Goal: Task Accomplishment & Management: Manage account settings

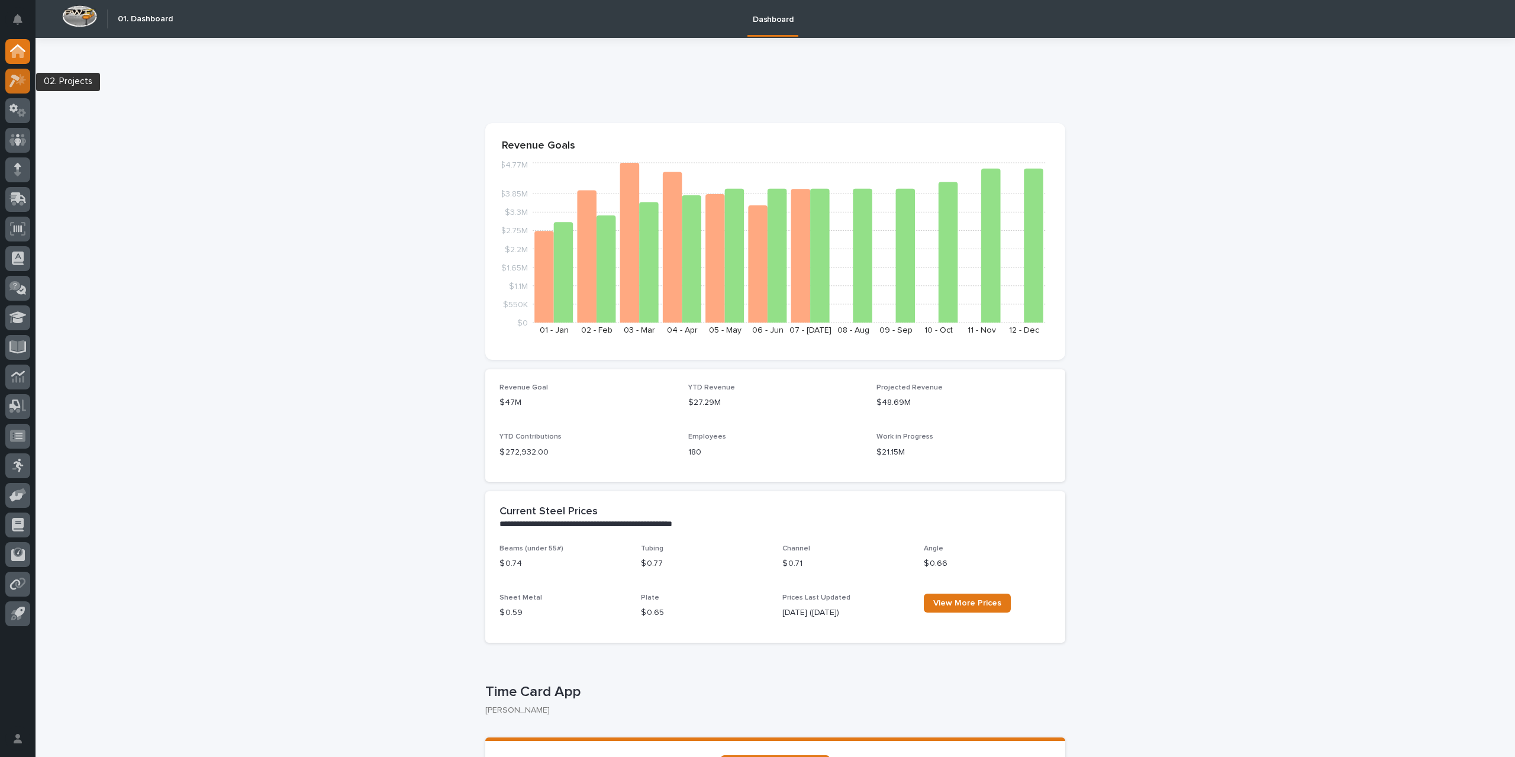
click at [18, 86] on icon at bounding box center [17, 81] width 17 height 14
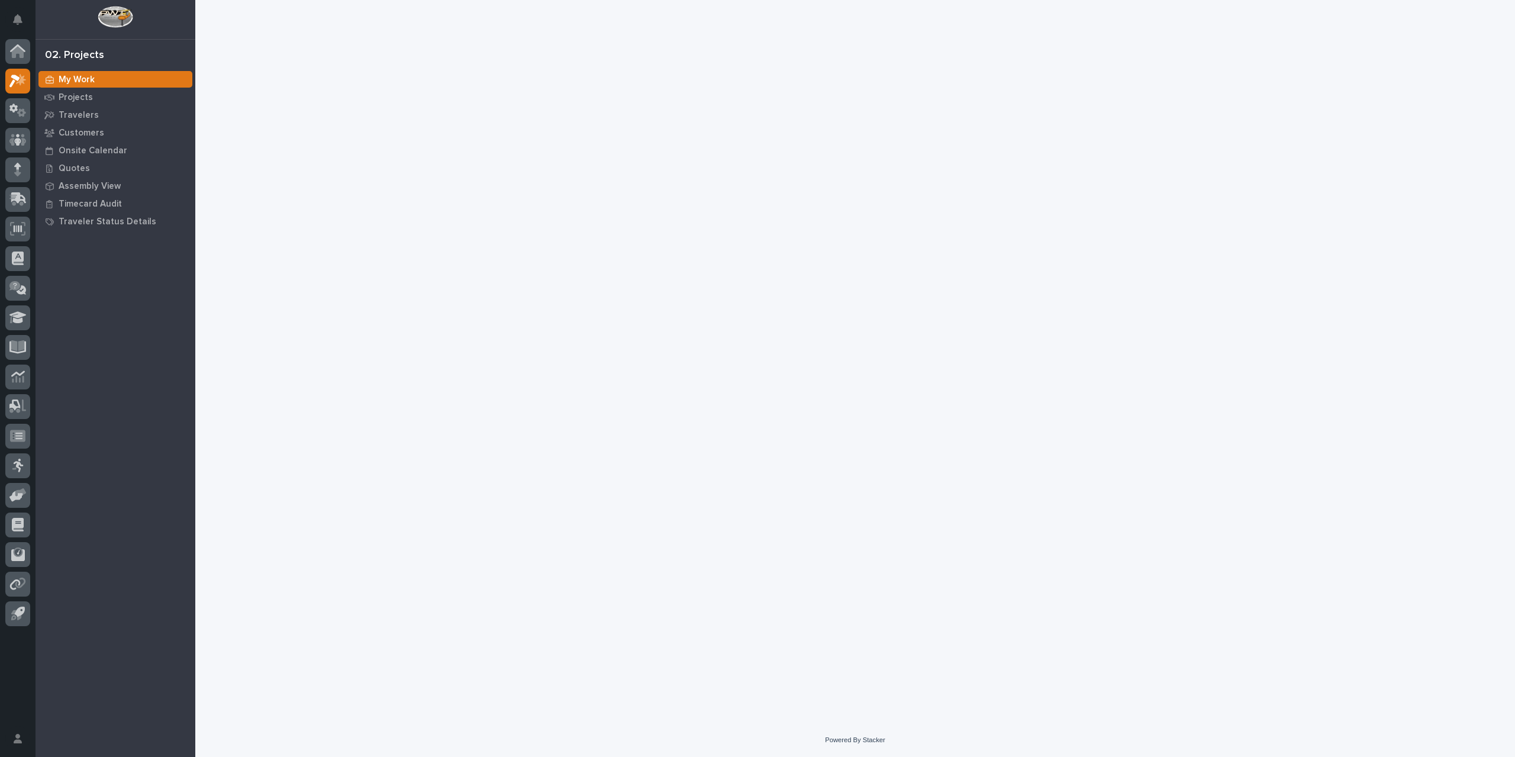
click at [1050, 543] on div "Loading... Saving… Loading... Saving…" at bounding box center [855, 346] width 1198 height 693
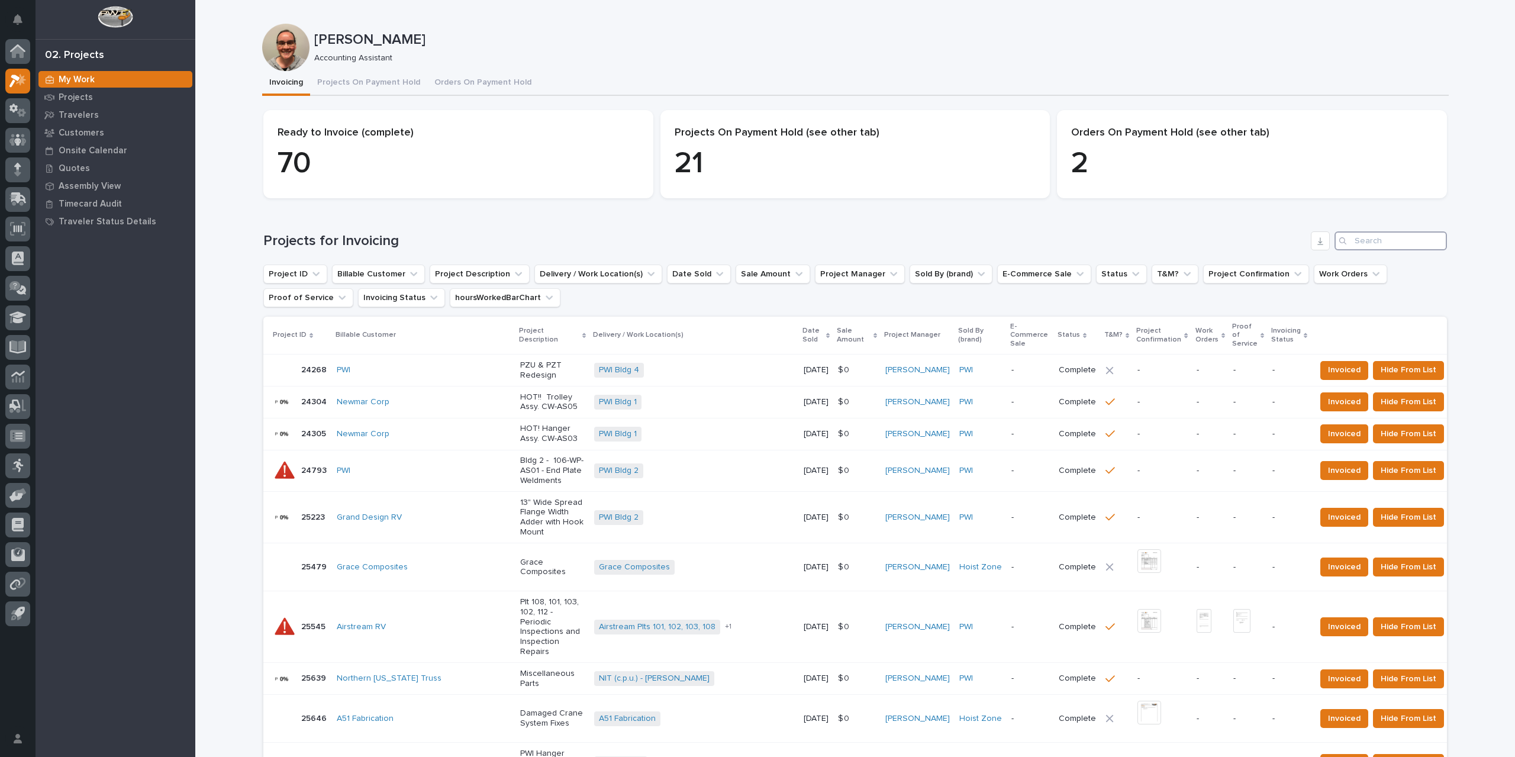
click at [1376, 243] on input "Search" at bounding box center [1390, 240] width 112 height 19
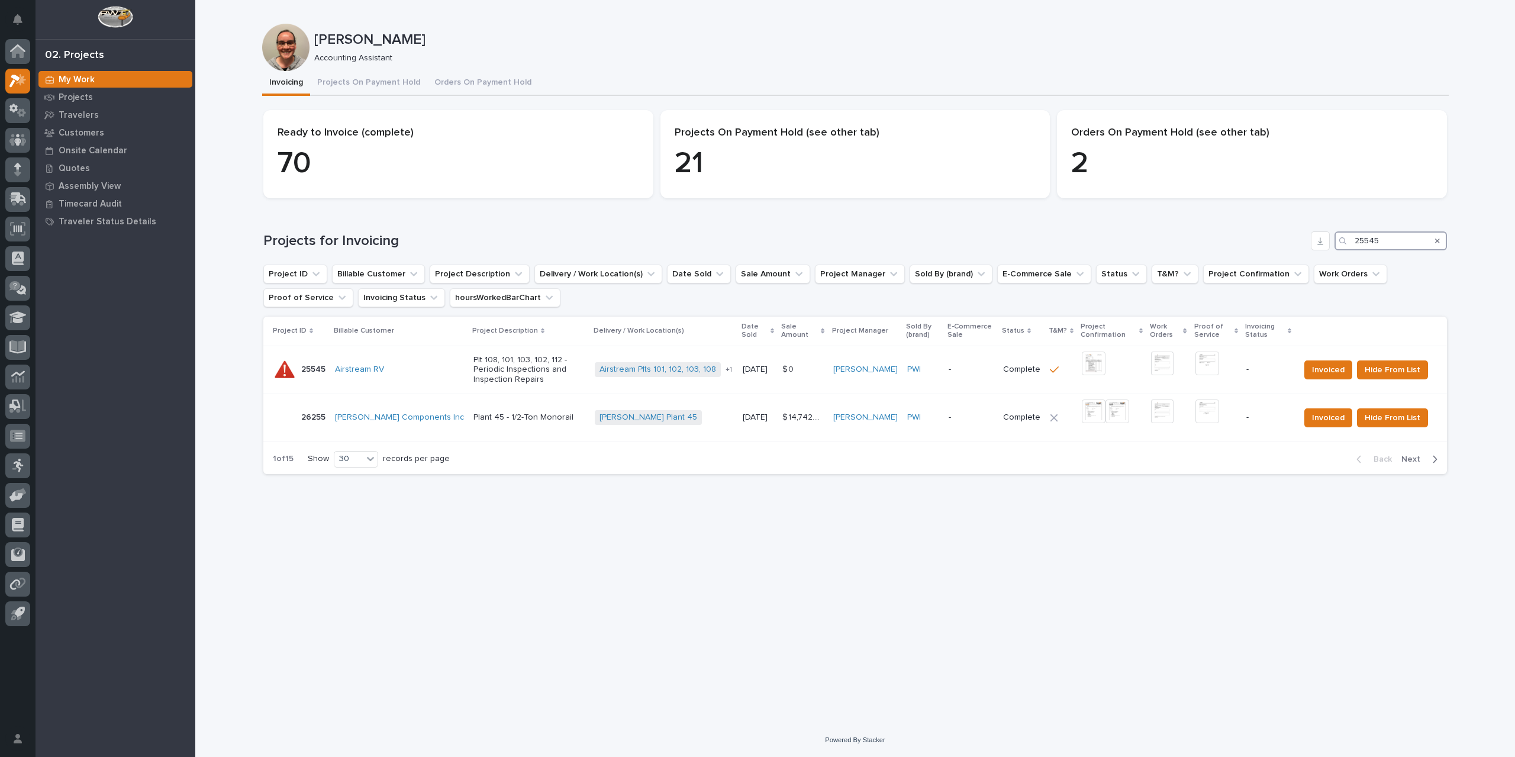
type input "25545"
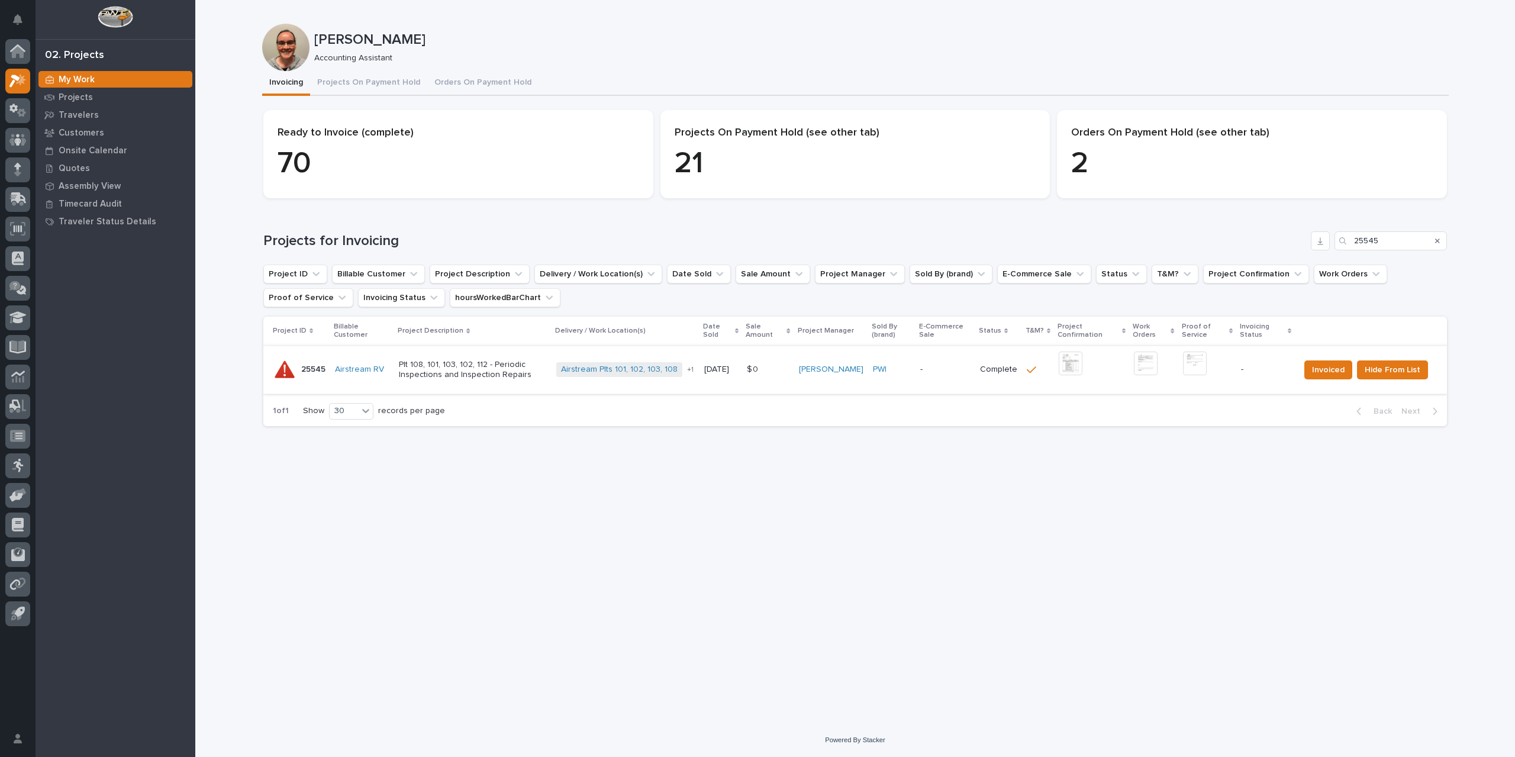
click at [1076, 363] on img at bounding box center [1070, 363] width 24 height 24
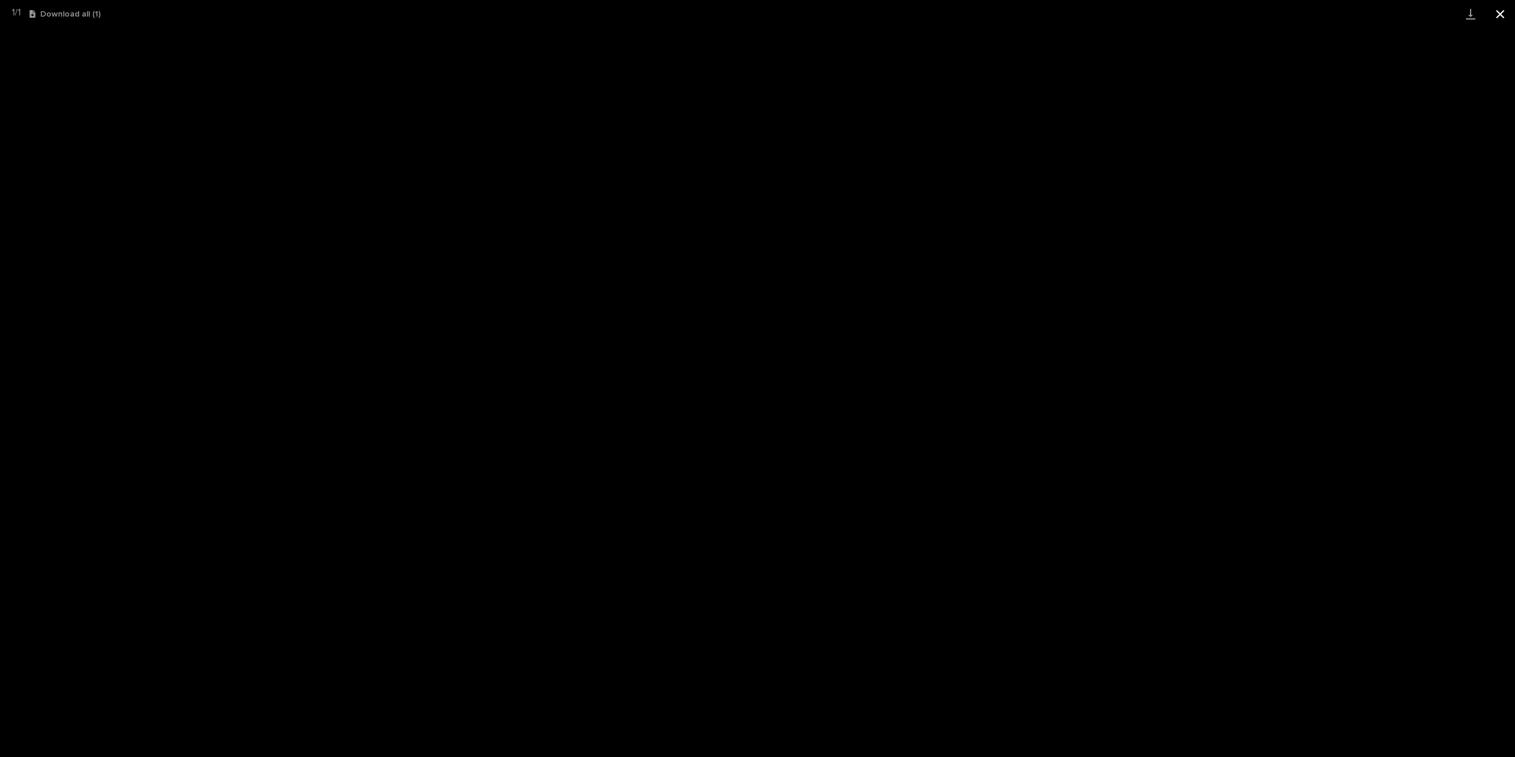
click at [1500, 14] on button "Close gallery" at bounding box center [1500, 14] width 30 height 28
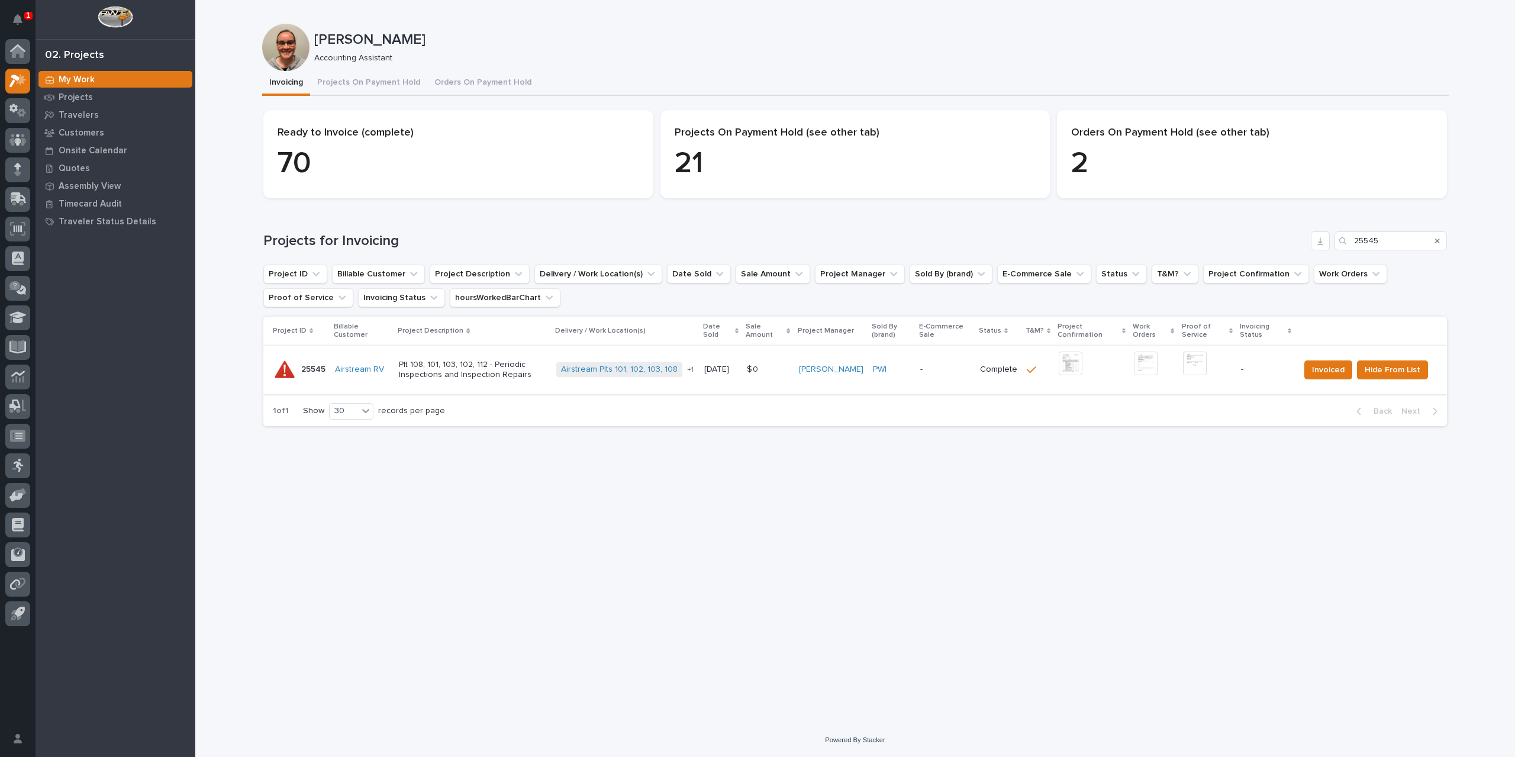
click at [1193, 364] on img at bounding box center [1195, 363] width 24 height 24
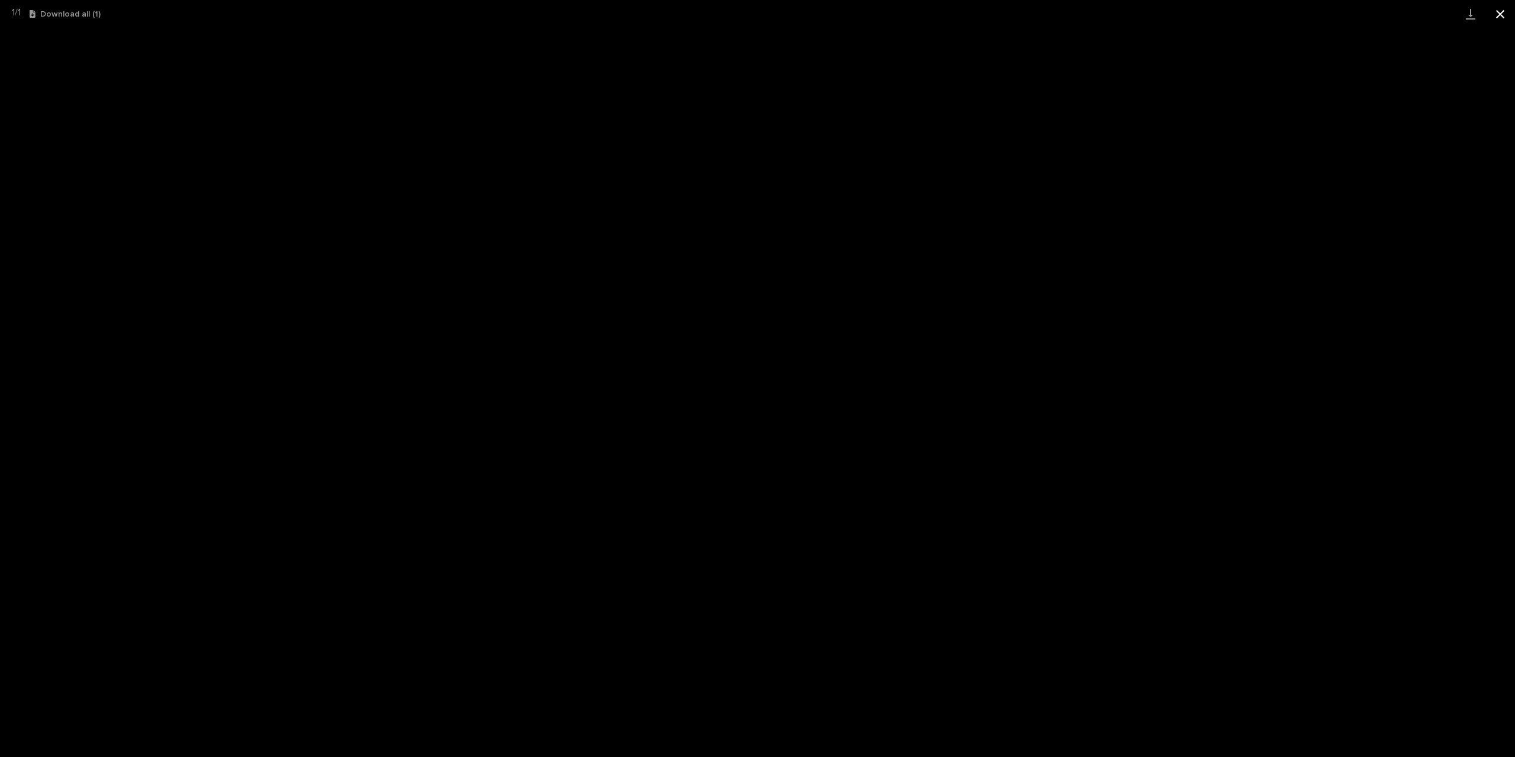
click at [1497, 11] on button "Close gallery" at bounding box center [1500, 14] width 30 height 28
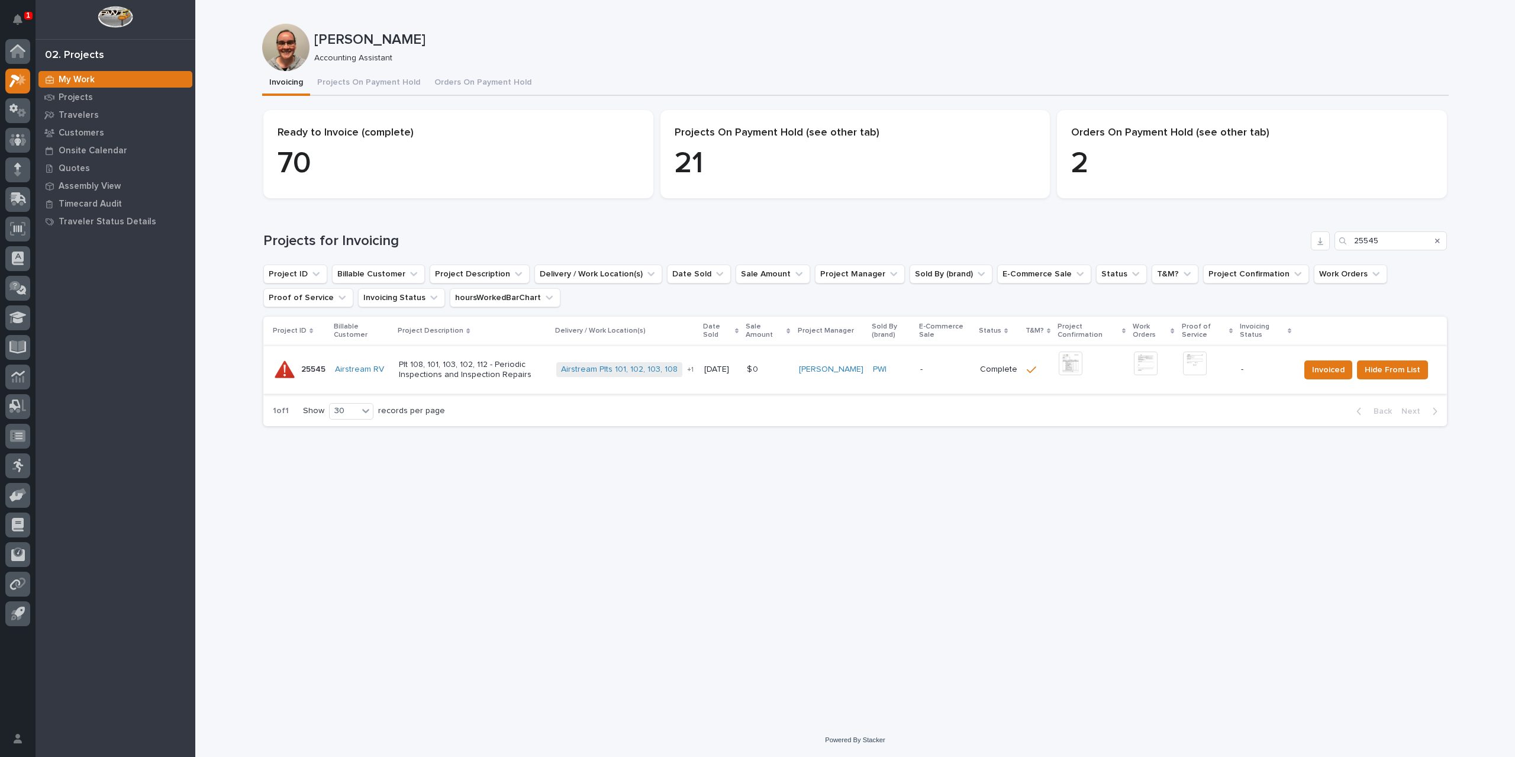
click at [1191, 366] on img at bounding box center [1195, 363] width 24 height 24
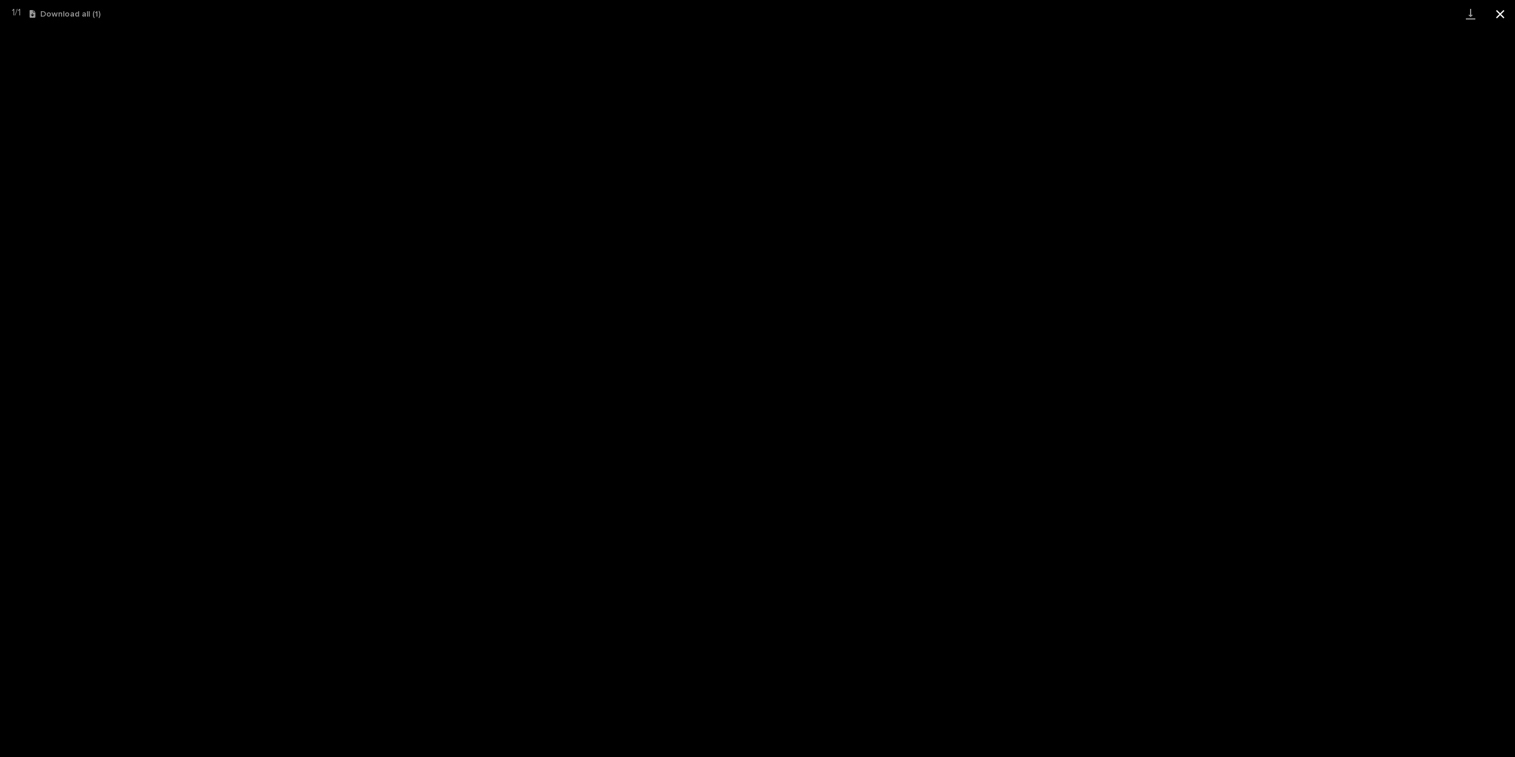
click at [1502, 12] on button "Close gallery" at bounding box center [1500, 14] width 30 height 28
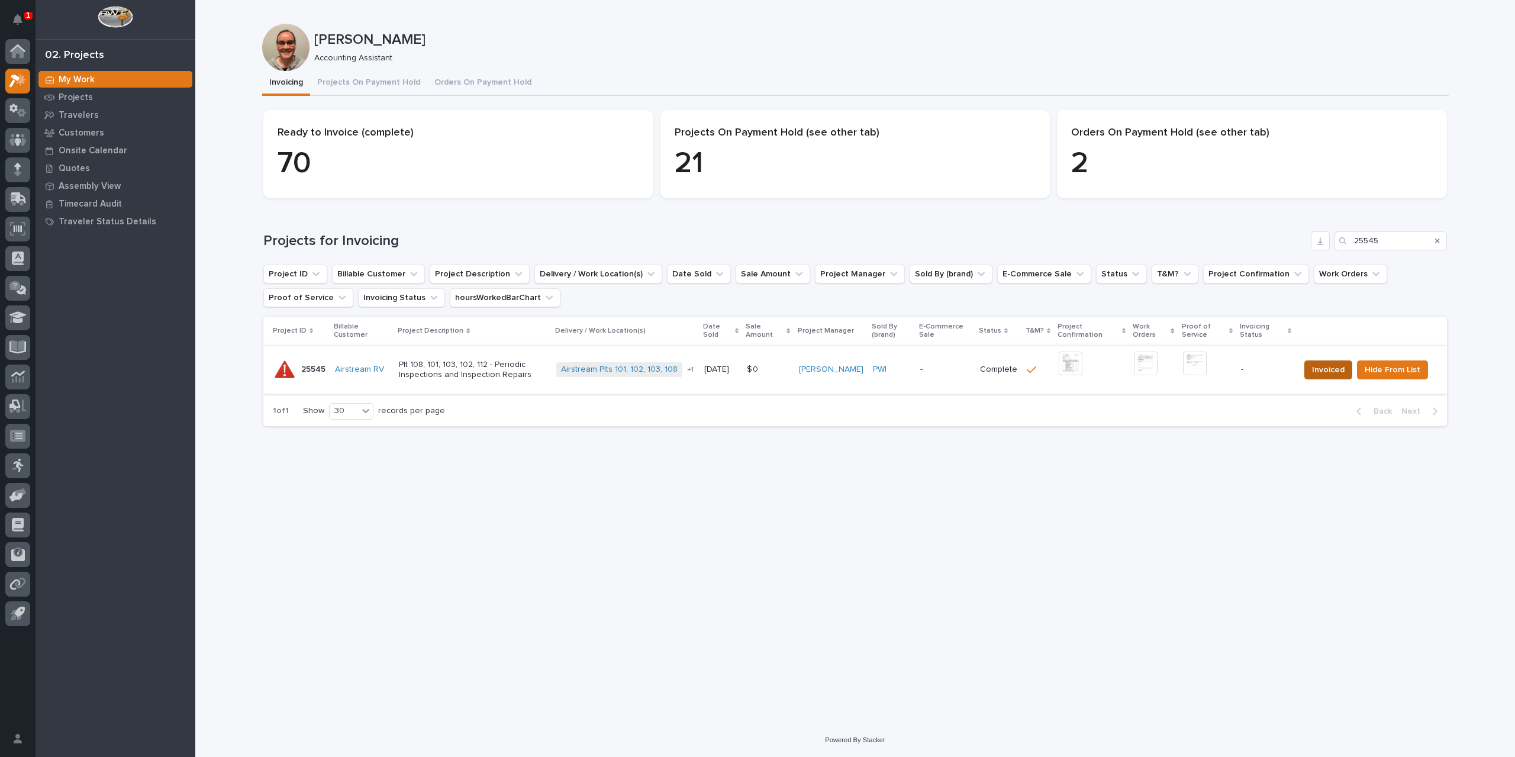
click at [1327, 374] on span "Invoiced" at bounding box center [1328, 370] width 33 height 14
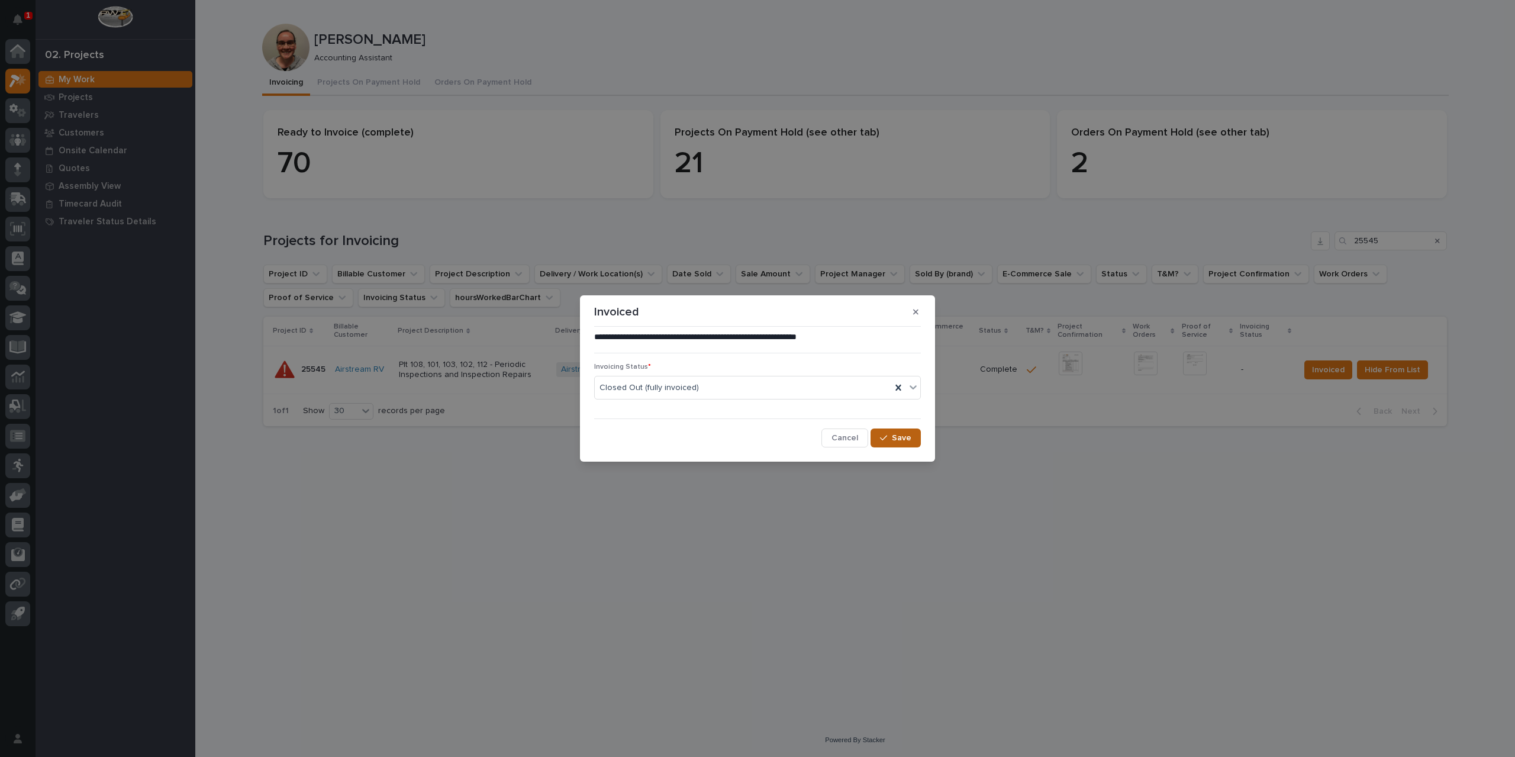
click at [904, 441] on span "Save" at bounding box center [902, 437] width 20 height 11
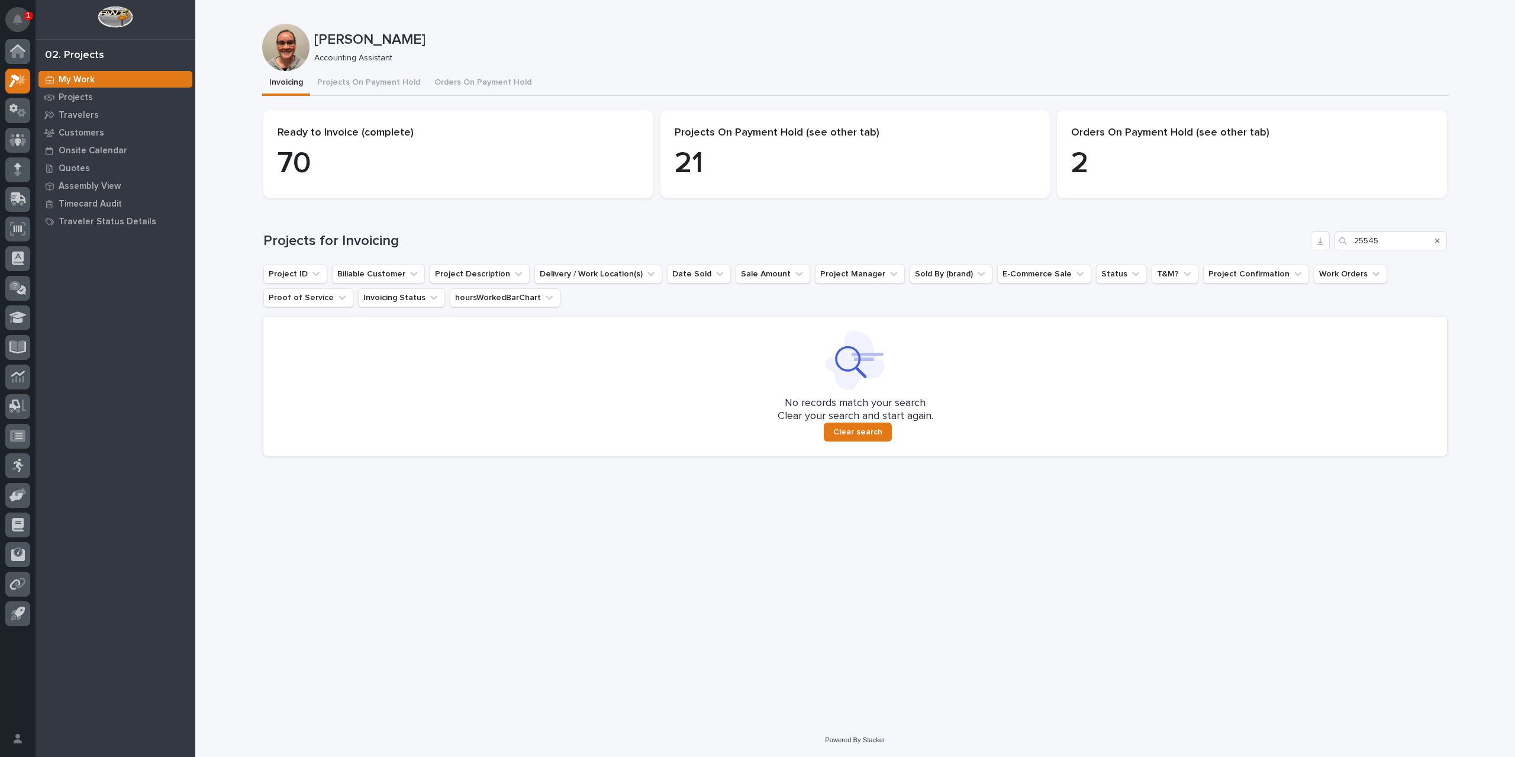
click at [20, 20] on icon "Notifications" at bounding box center [17, 19] width 9 height 11
click at [238, 499] on div "Loading... Saving… Loading... Saving… [PERSON_NAME] [PERSON_NAME] Accounting As…" at bounding box center [854, 361] width 1319 height 723
click at [9, 47] on div at bounding box center [17, 51] width 25 height 25
